Goal: Check status

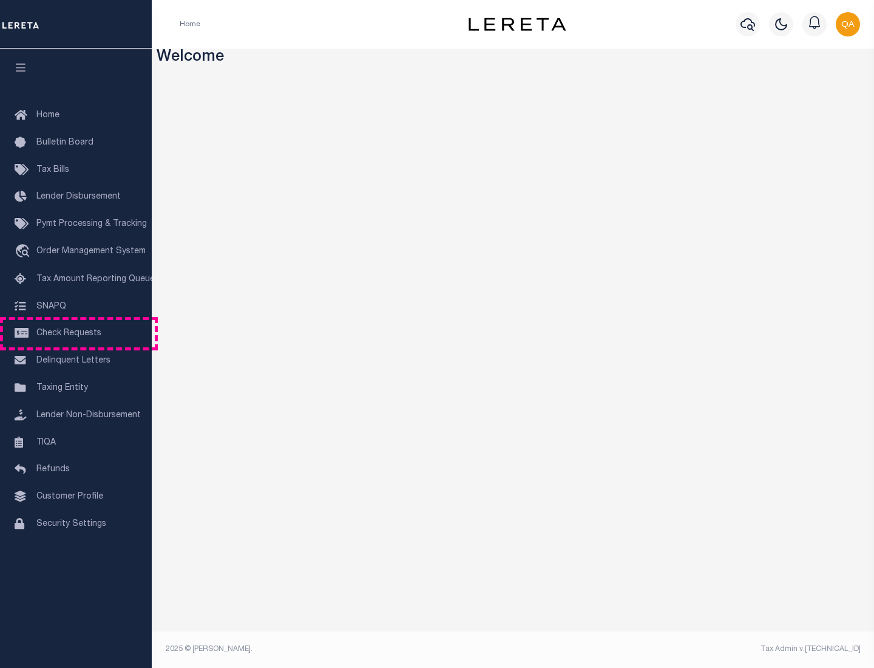
click at [76, 333] on span "Check Requests" at bounding box center [68, 333] width 65 height 8
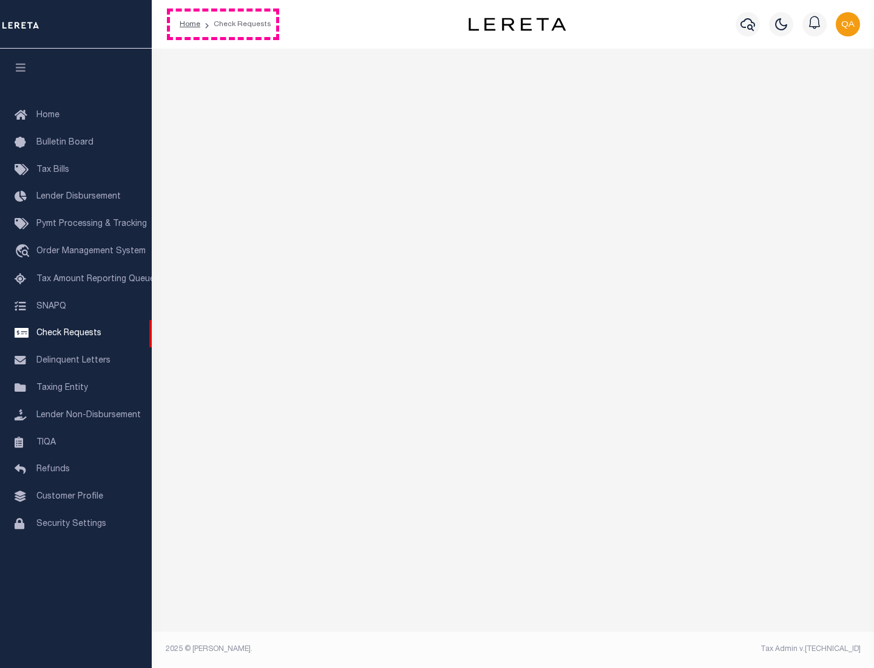
select select "50"
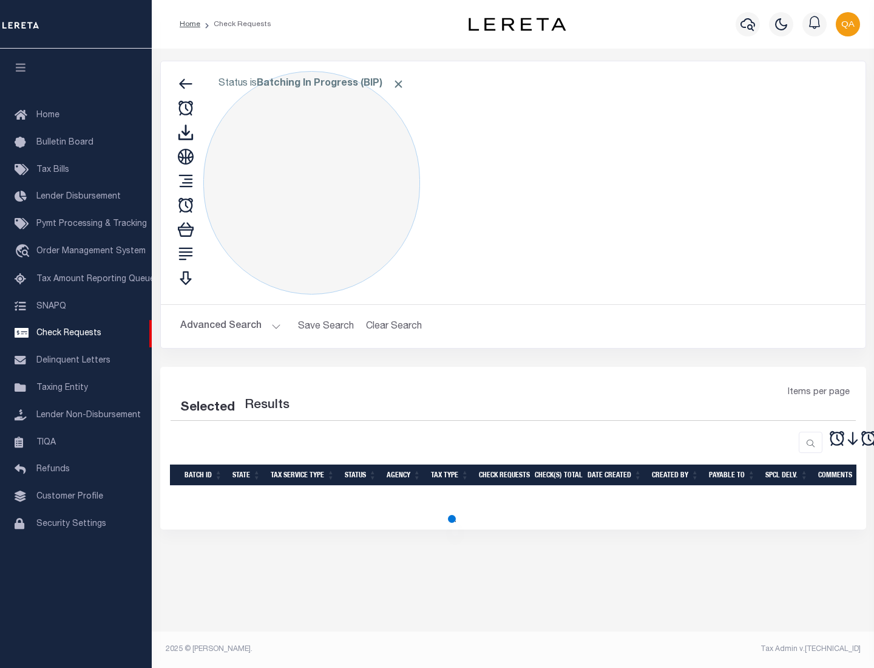
select select "50"
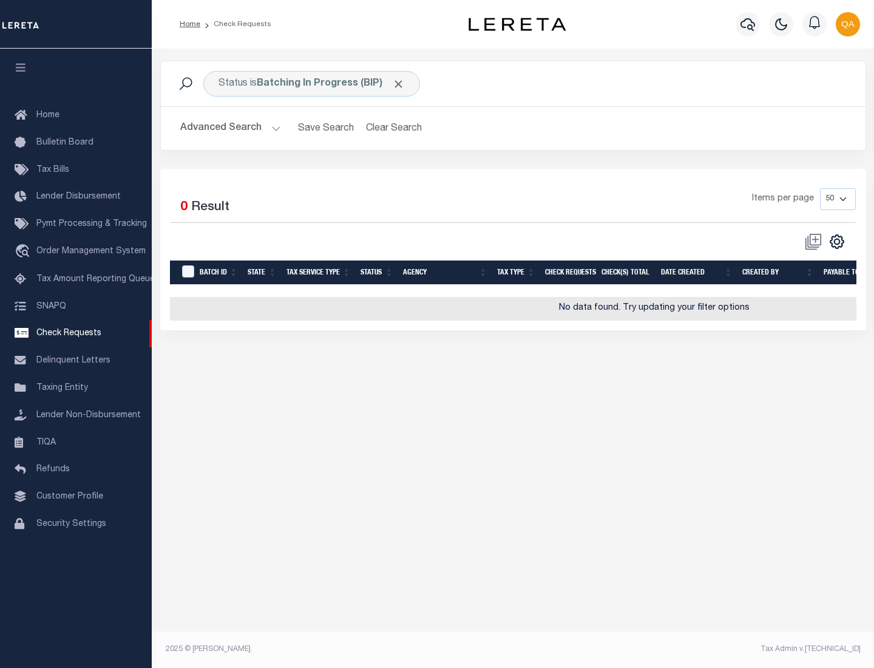
click at [399, 84] on span "Click to Remove" at bounding box center [398, 84] width 13 height 13
